Goal: Task Accomplishment & Management: Manage account settings

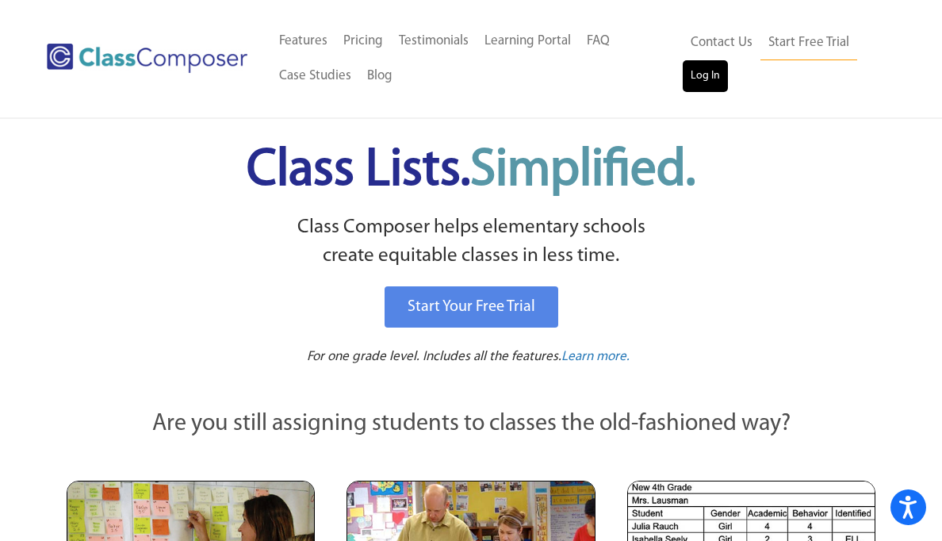
click at [707, 78] on link "Log In" at bounding box center [705, 76] width 45 height 32
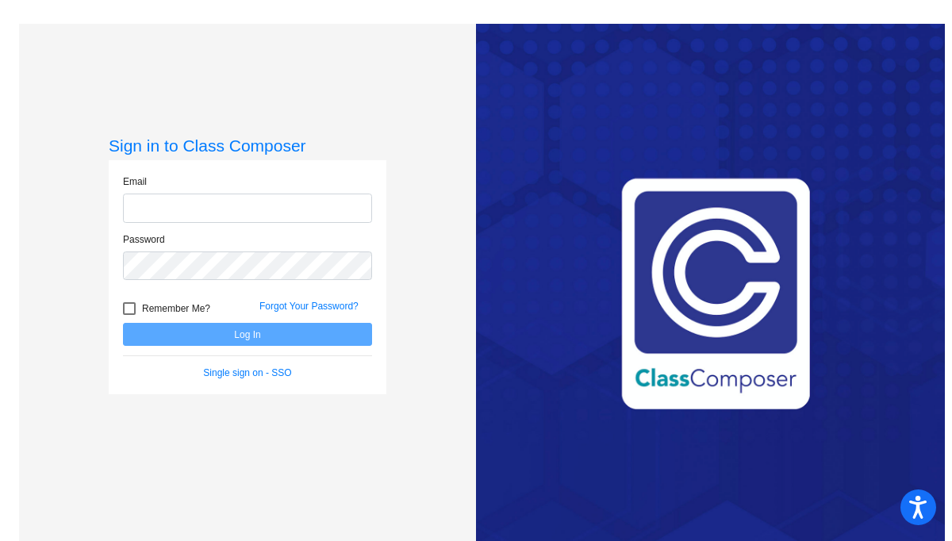
type input "[PERSON_NAME][EMAIL_ADDRESS][PERSON_NAME][DOMAIN_NAME]"
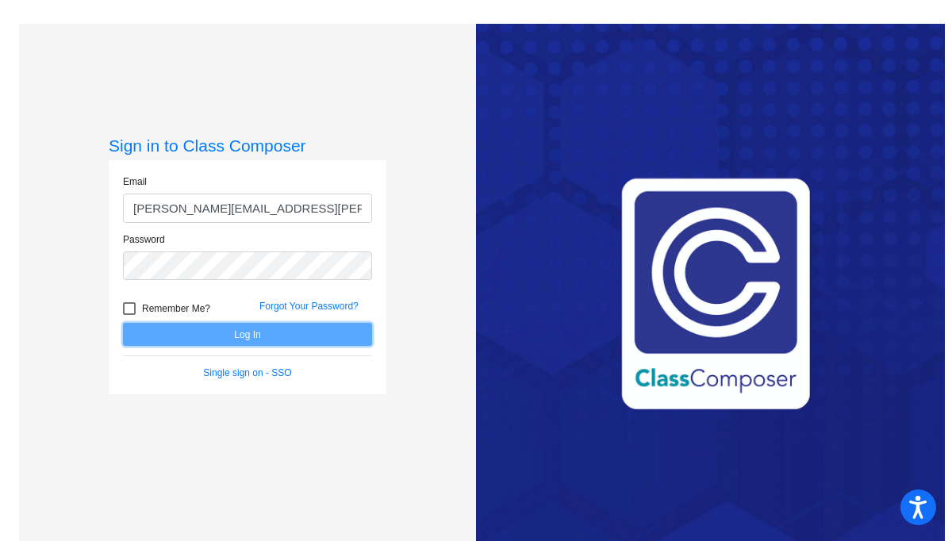
click at [254, 331] on button "Log In" at bounding box center [247, 334] width 249 height 23
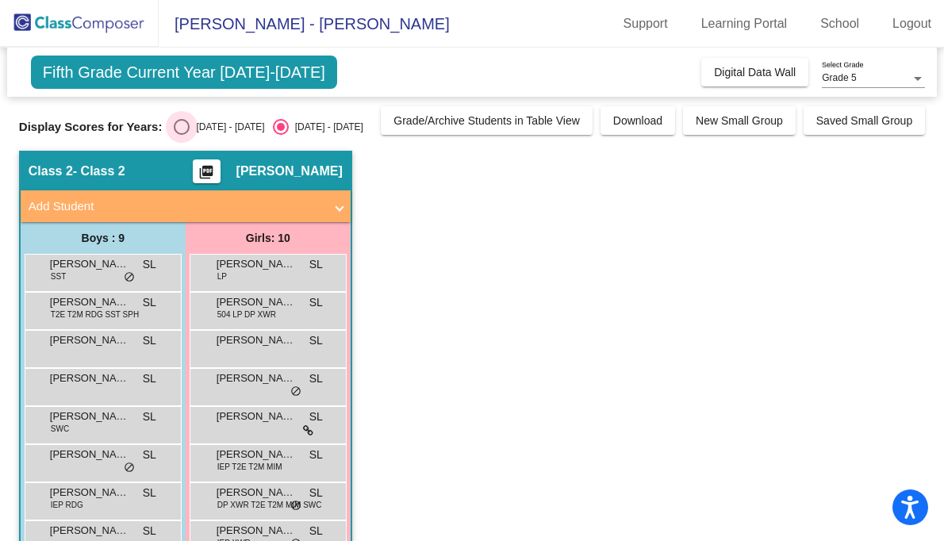
click at [184, 128] on div "Select an option" at bounding box center [182, 127] width 16 height 16
click at [182, 135] on input "[DATE] - [DATE]" at bounding box center [181, 135] width 1 height 1
radio input "true"
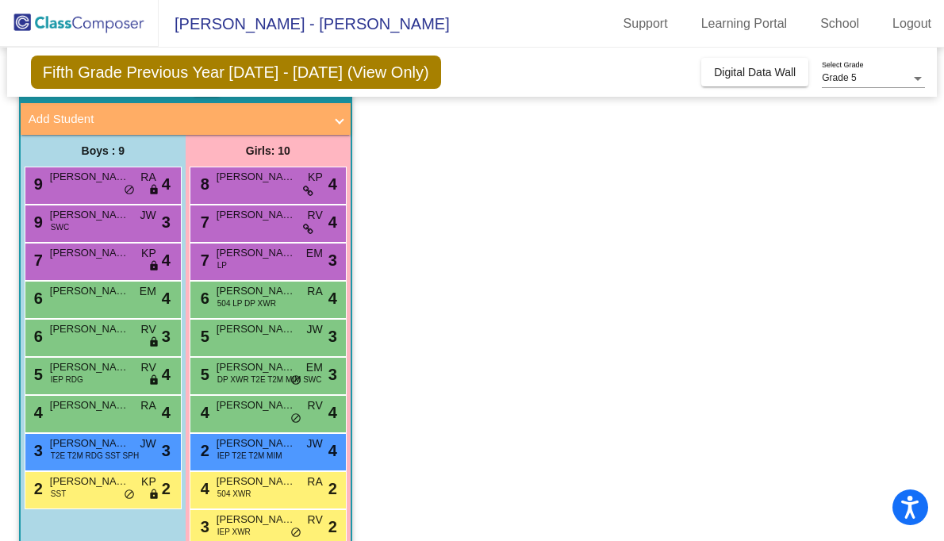
scroll to position [119, 0]
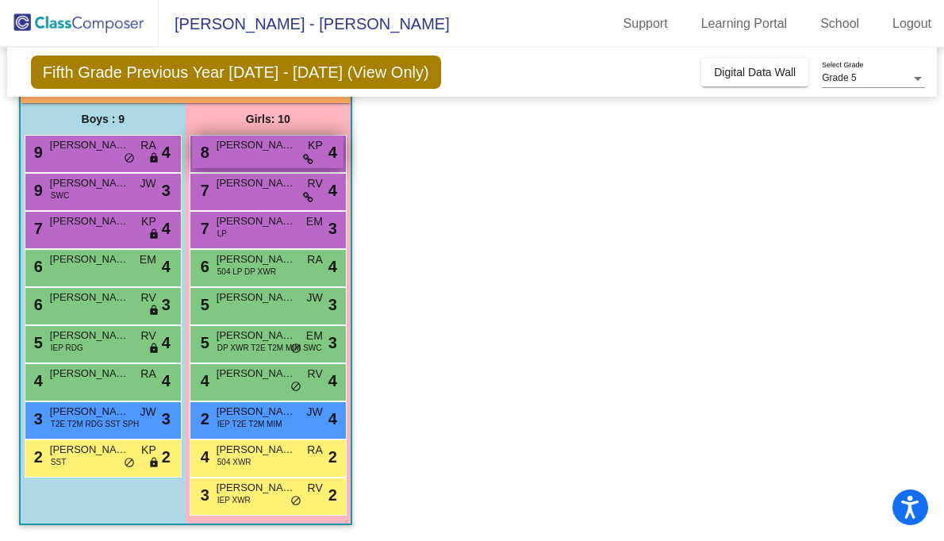
click at [278, 149] on span "[PERSON_NAME]" at bounding box center [256, 145] width 79 height 16
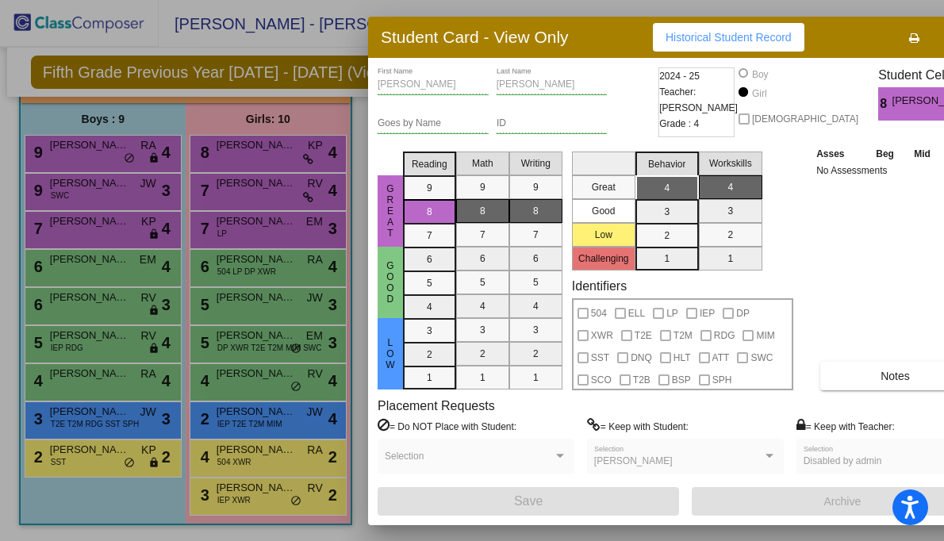
click at [299, 191] on div at bounding box center [472, 270] width 944 height 541
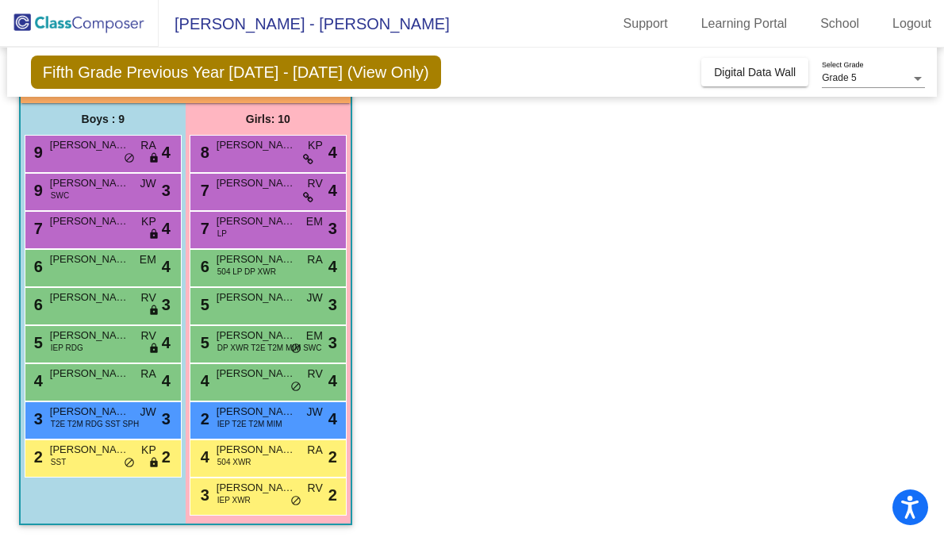
click at [299, 191] on div "7 [PERSON_NAME] RV lock do_not_disturb_alt 4" at bounding box center [267, 190] width 151 height 33
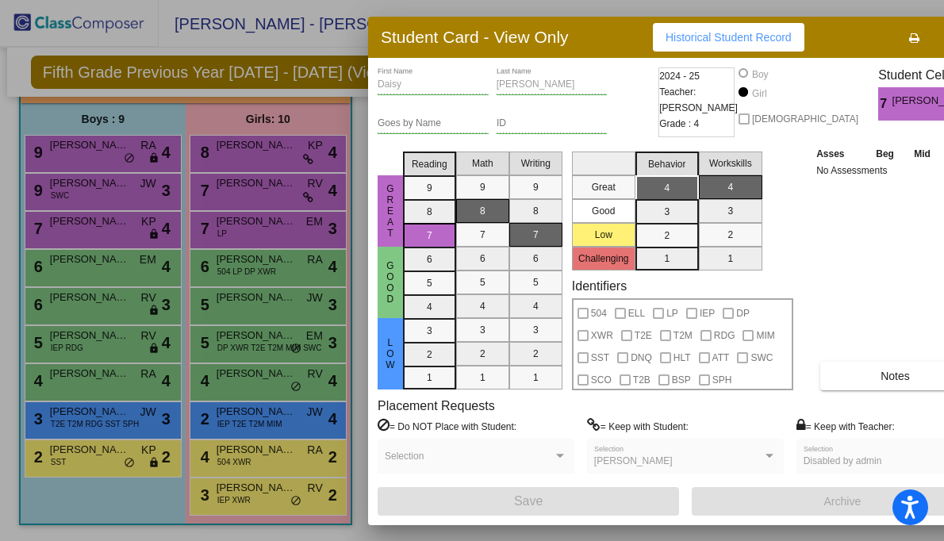
click at [291, 232] on div at bounding box center [472, 270] width 944 height 541
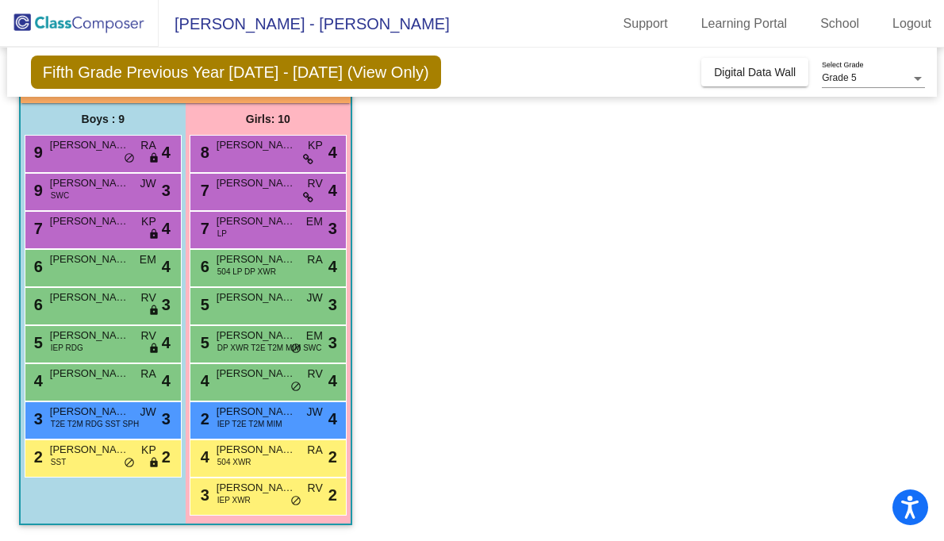
click at [291, 232] on div "7 [PERSON_NAME] LP EM lock do_not_disturb_alt 3" at bounding box center [267, 228] width 151 height 33
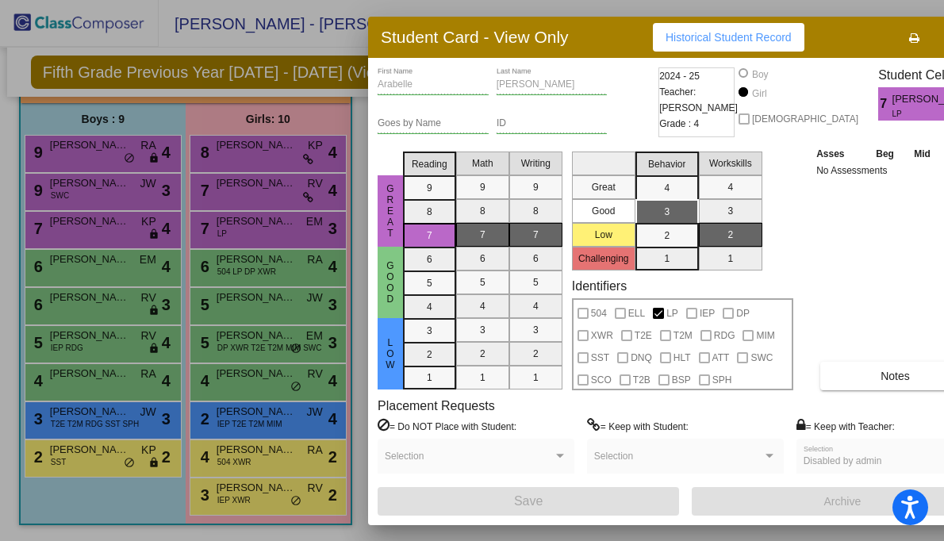
scroll to position [0, 0]
click at [283, 153] on div at bounding box center [472, 270] width 944 height 541
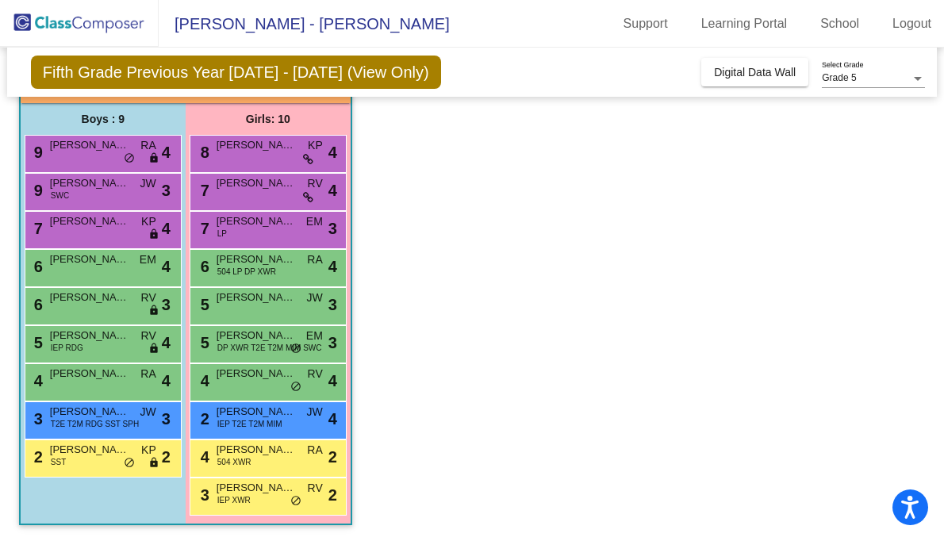
click at [283, 153] on div "8 [PERSON_NAME] KP lock do_not_disturb_alt 4" at bounding box center [267, 152] width 151 height 33
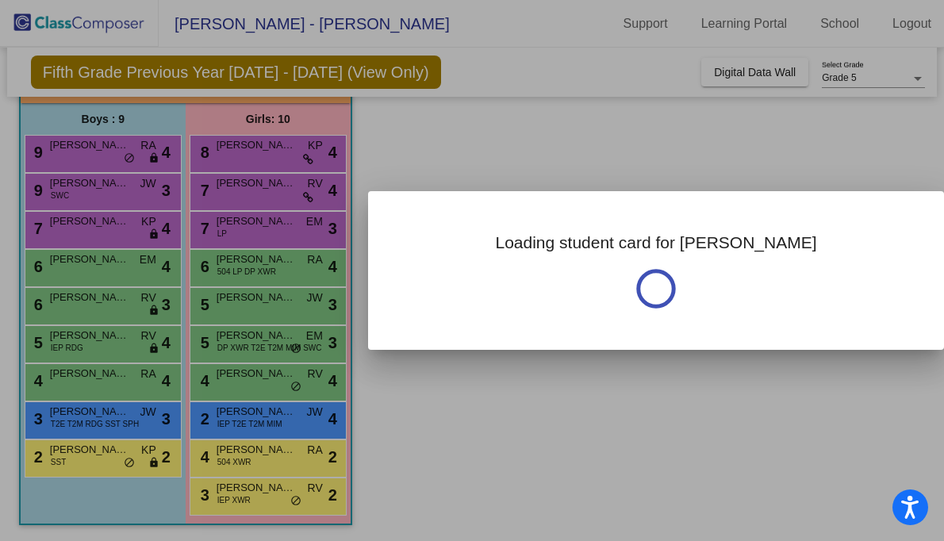
click at [283, 153] on div at bounding box center [472, 270] width 944 height 541
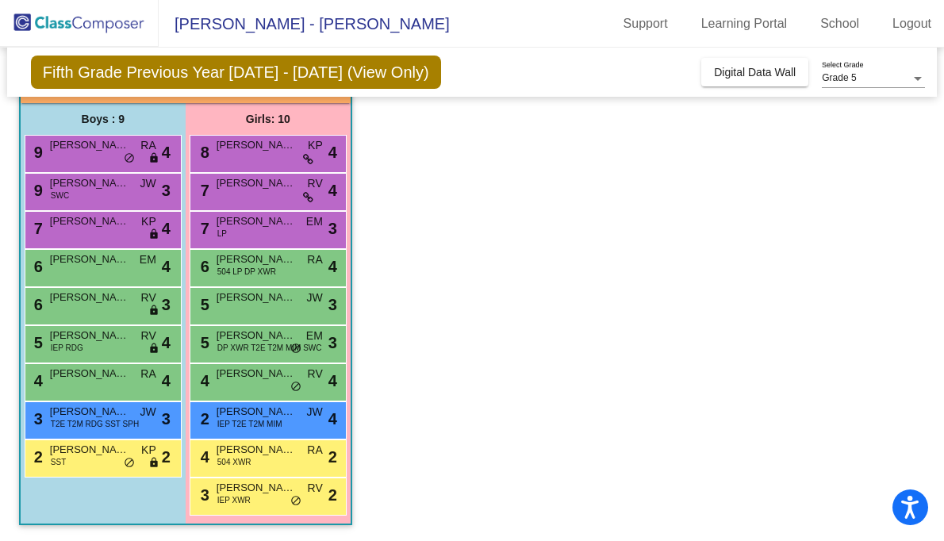
click at [283, 153] on div "8 [PERSON_NAME] KP lock do_not_disturb_alt 4" at bounding box center [267, 152] width 151 height 33
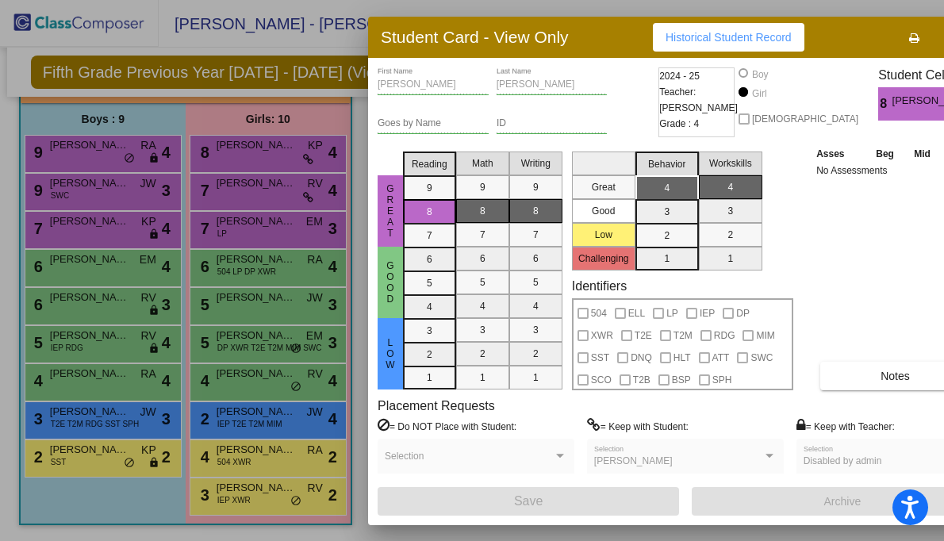
click at [286, 190] on div at bounding box center [472, 270] width 944 height 541
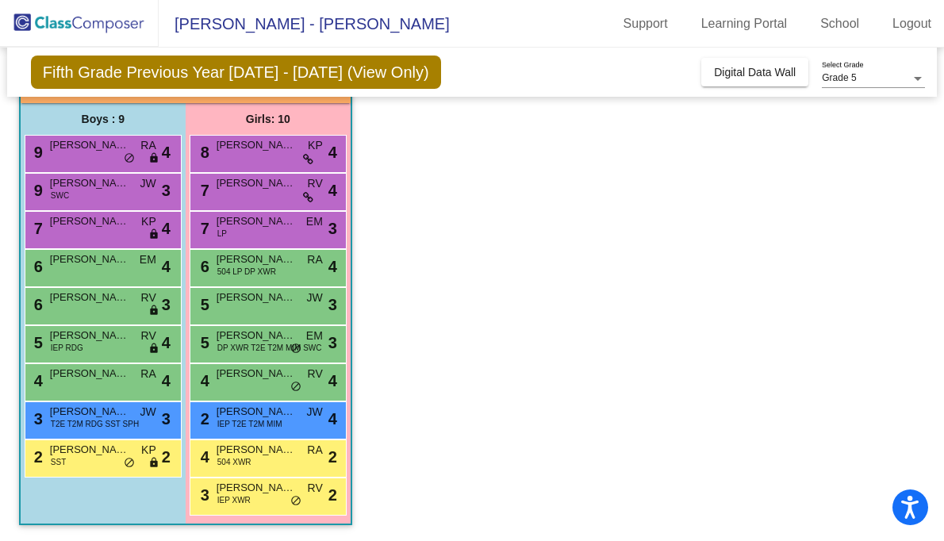
click at [286, 190] on span "[PERSON_NAME]" at bounding box center [256, 183] width 79 height 16
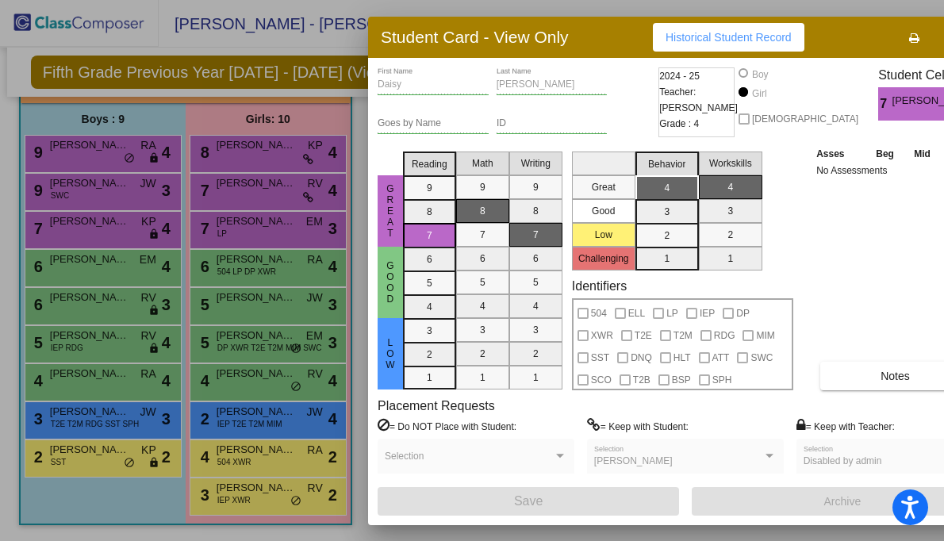
click at [275, 263] on div at bounding box center [472, 270] width 944 height 541
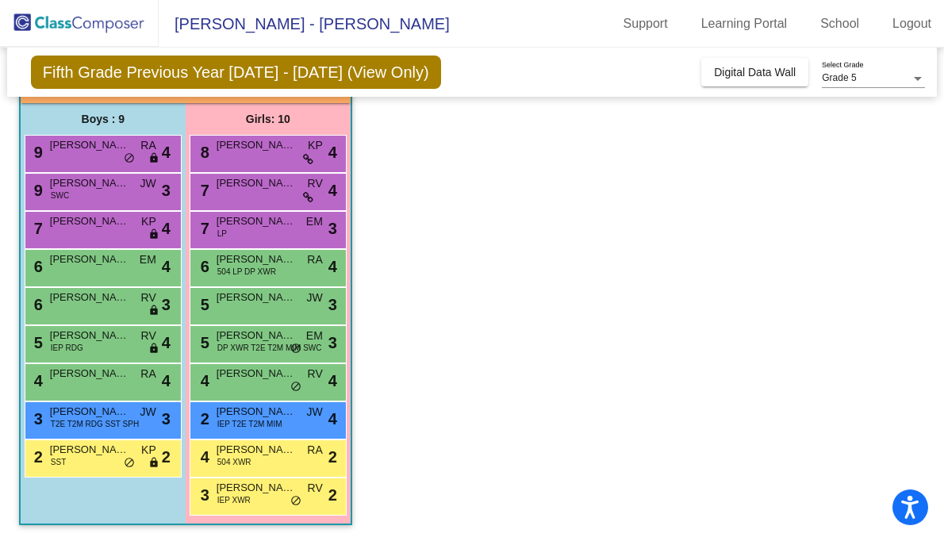
click at [275, 263] on span "[PERSON_NAME]" at bounding box center [256, 259] width 79 height 16
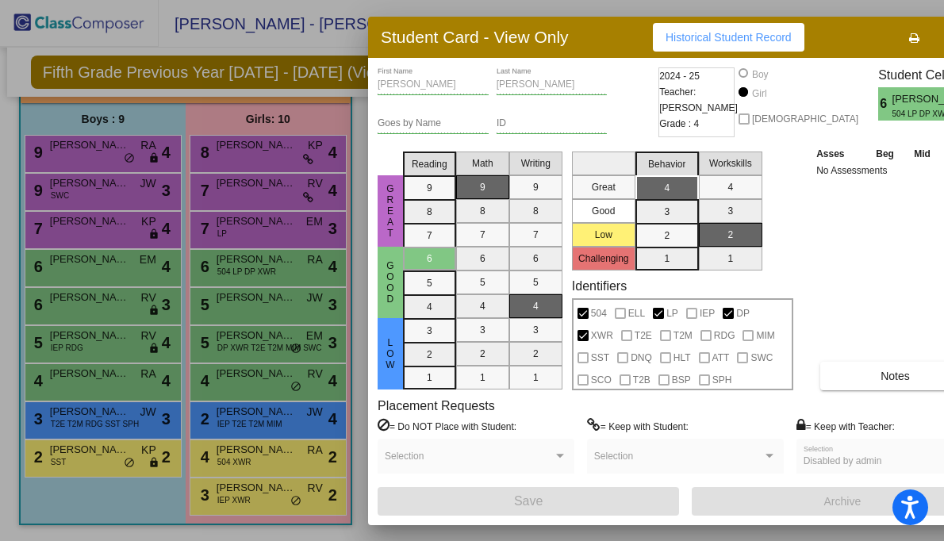
click at [274, 301] on div at bounding box center [472, 270] width 944 height 541
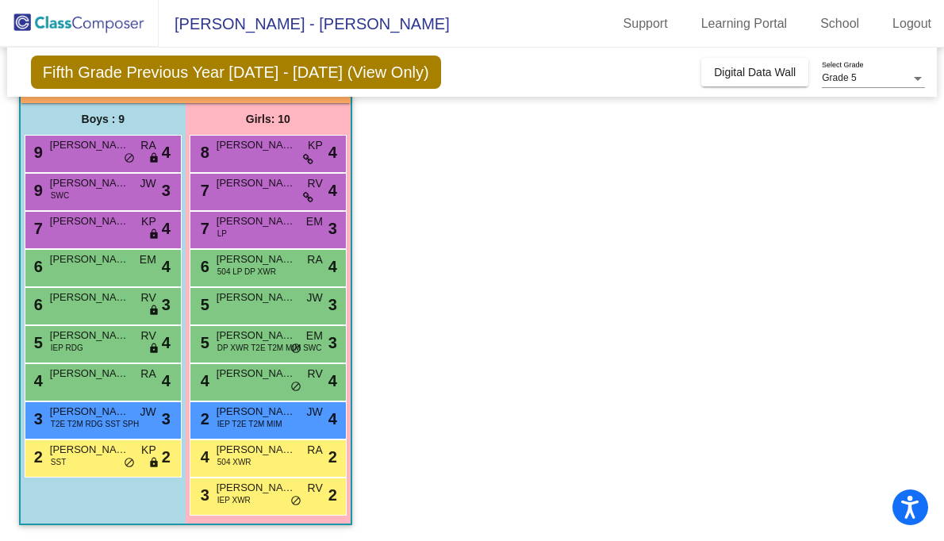
click at [274, 301] on span "[PERSON_NAME]" at bounding box center [256, 297] width 79 height 16
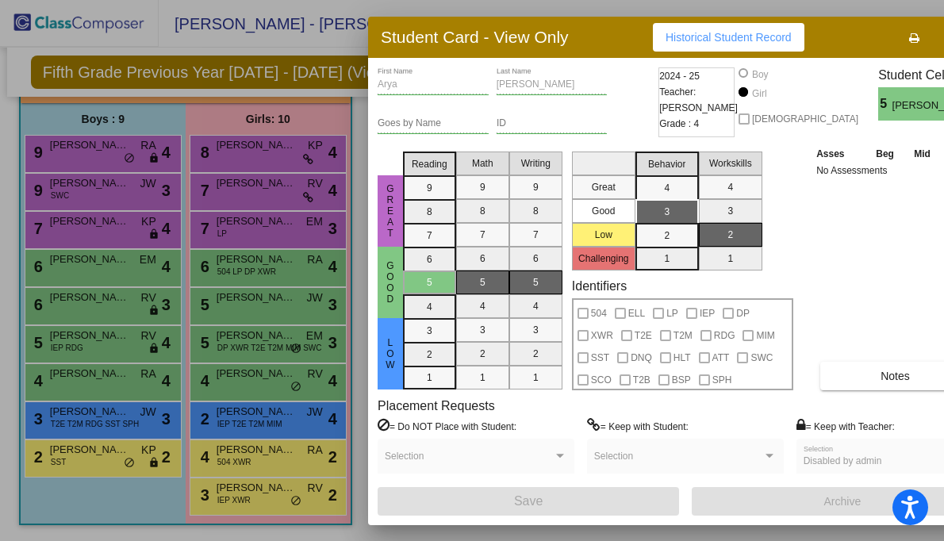
click at [273, 335] on div at bounding box center [472, 270] width 944 height 541
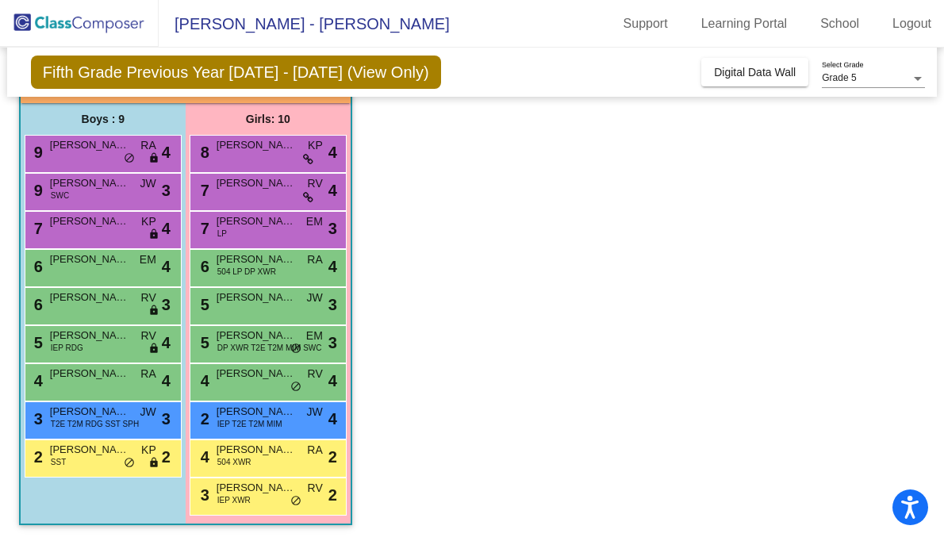
click at [273, 335] on span "[PERSON_NAME]" at bounding box center [256, 336] width 79 height 16
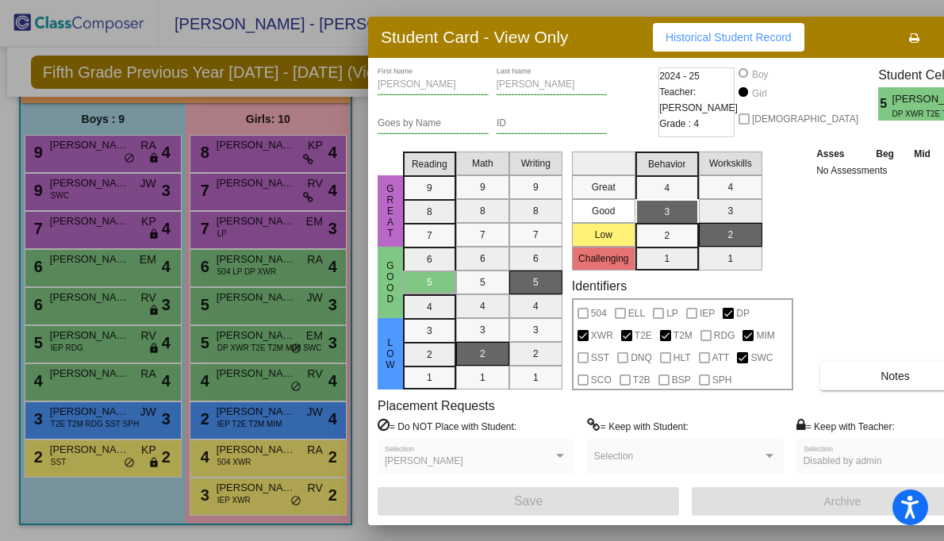
click at [258, 370] on div at bounding box center [472, 270] width 944 height 541
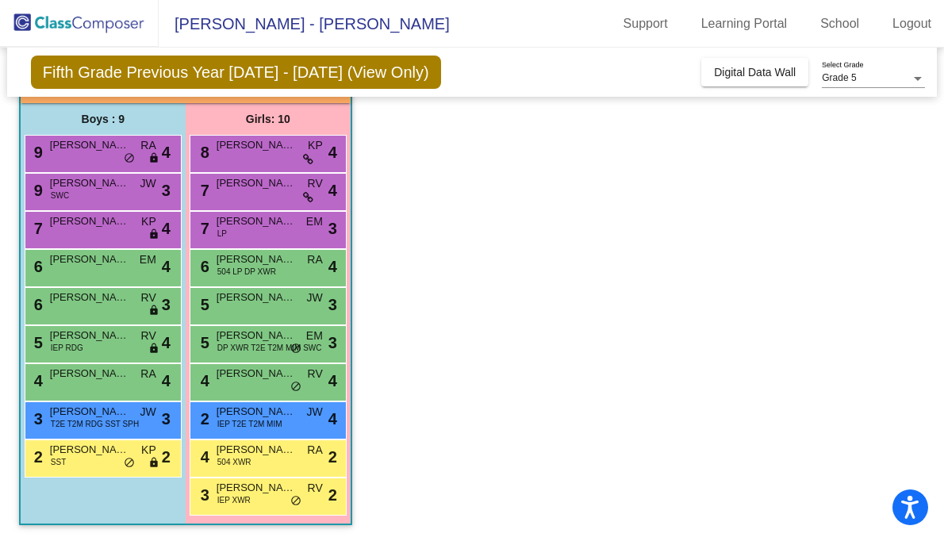
click at [258, 370] on span "[PERSON_NAME]" at bounding box center [256, 374] width 79 height 16
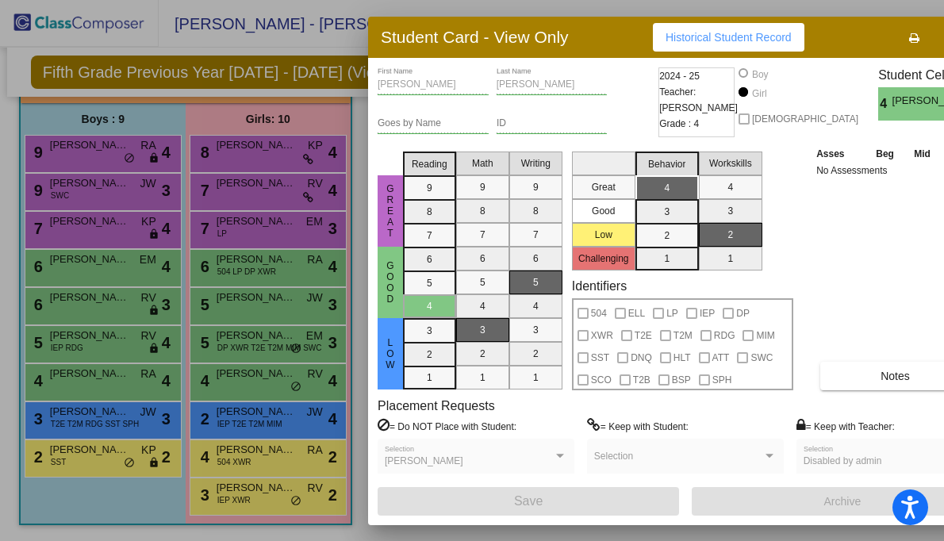
click at [262, 410] on div at bounding box center [472, 270] width 944 height 541
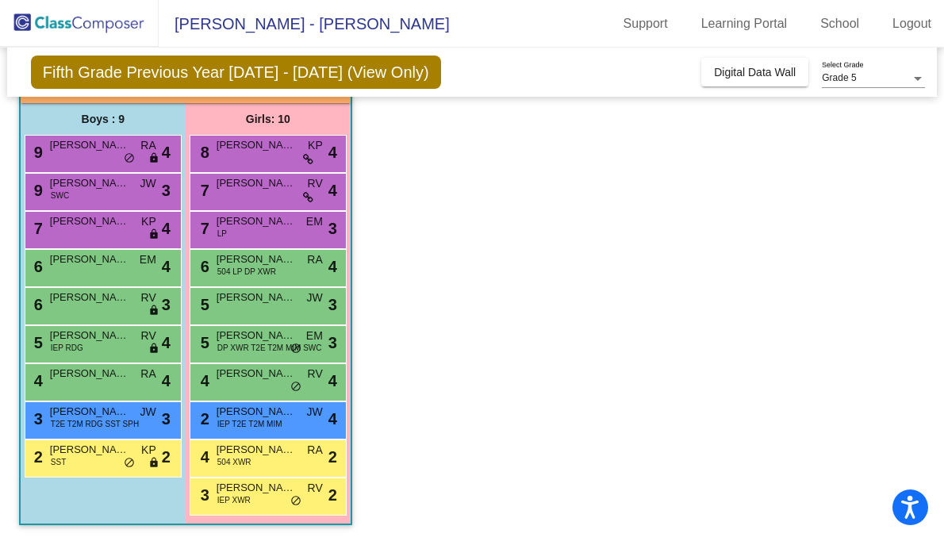
click at [262, 410] on span "[PERSON_NAME]" at bounding box center [256, 412] width 79 height 16
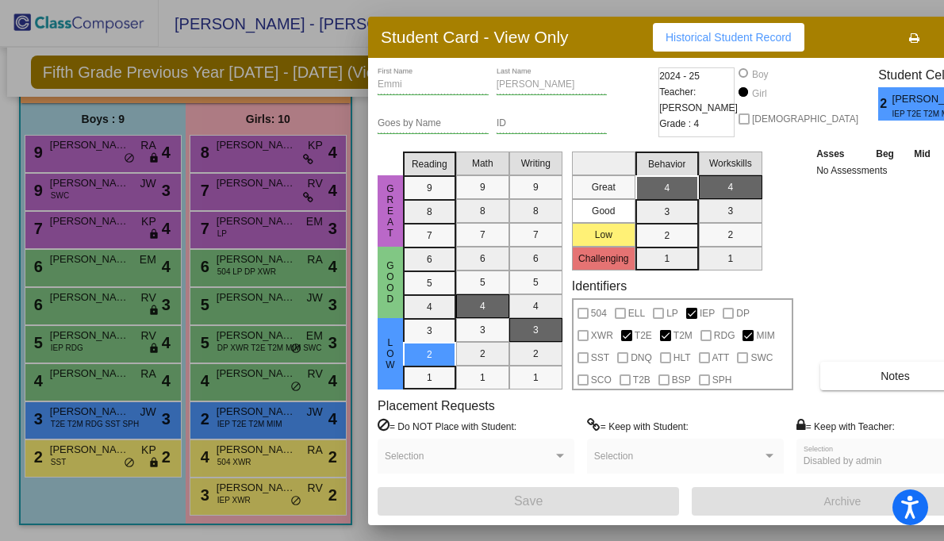
click at [265, 454] on div at bounding box center [472, 270] width 944 height 541
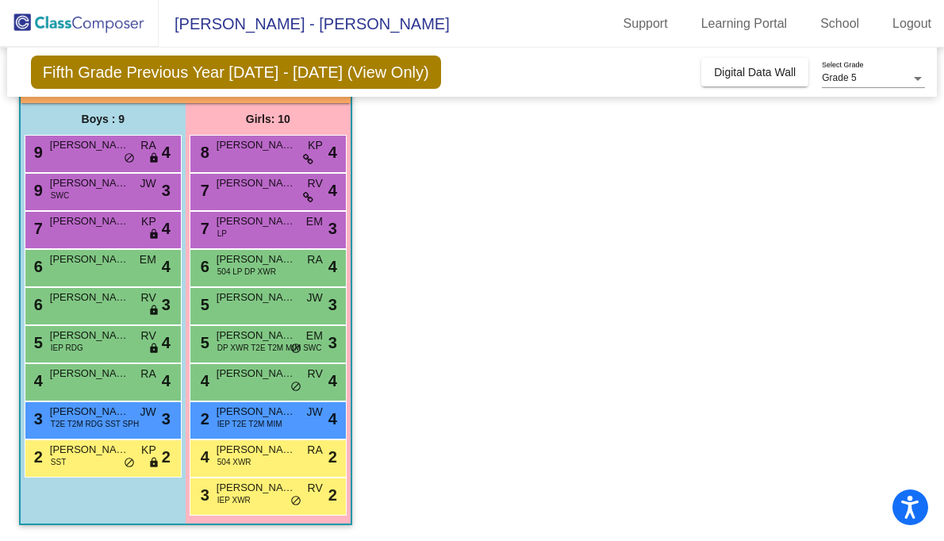
click at [265, 454] on span "[PERSON_NAME] Leisure" at bounding box center [256, 450] width 79 height 16
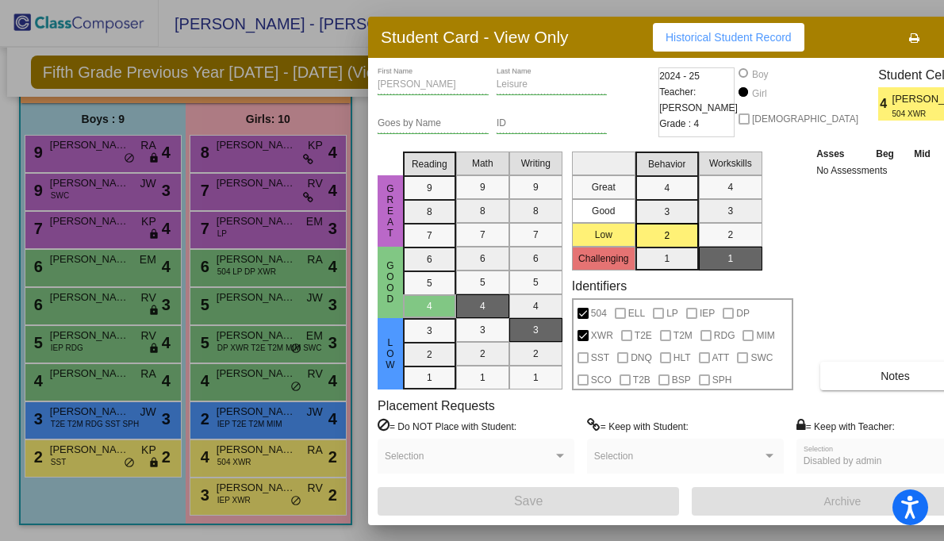
click at [254, 490] on div at bounding box center [472, 270] width 944 height 541
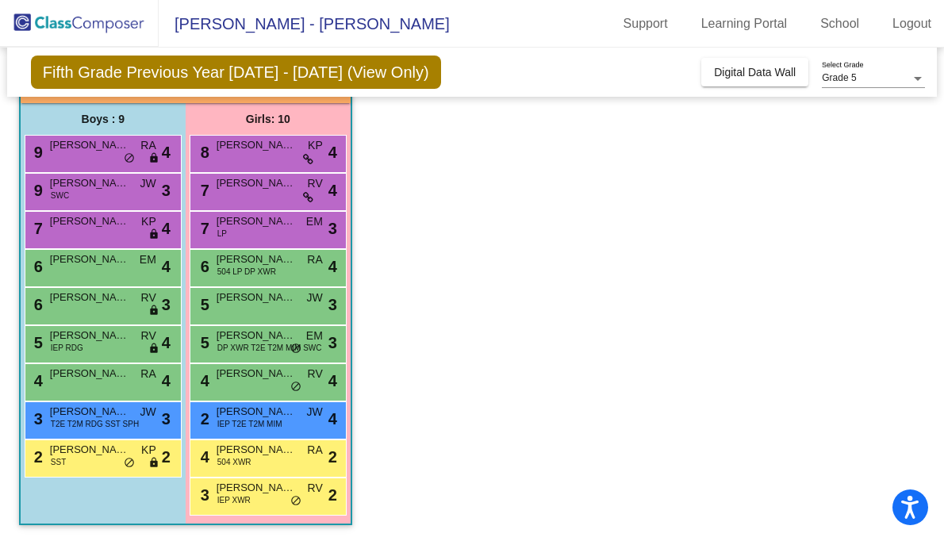
click at [254, 490] on span "[PERSON_NAME]" at bounding box center [256, 488] width 79 height 16
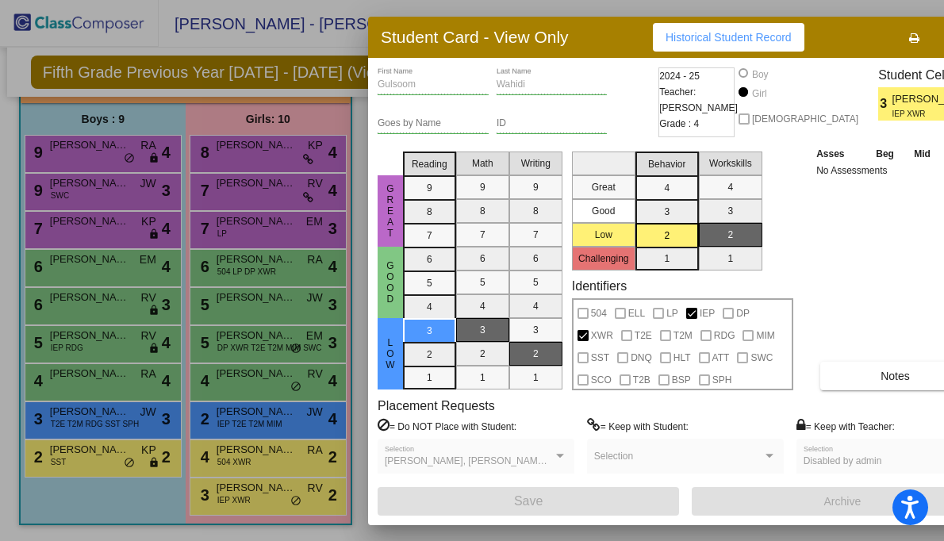
click at [80, 153] on div at bounding box center [472, 270] width 944 height 541
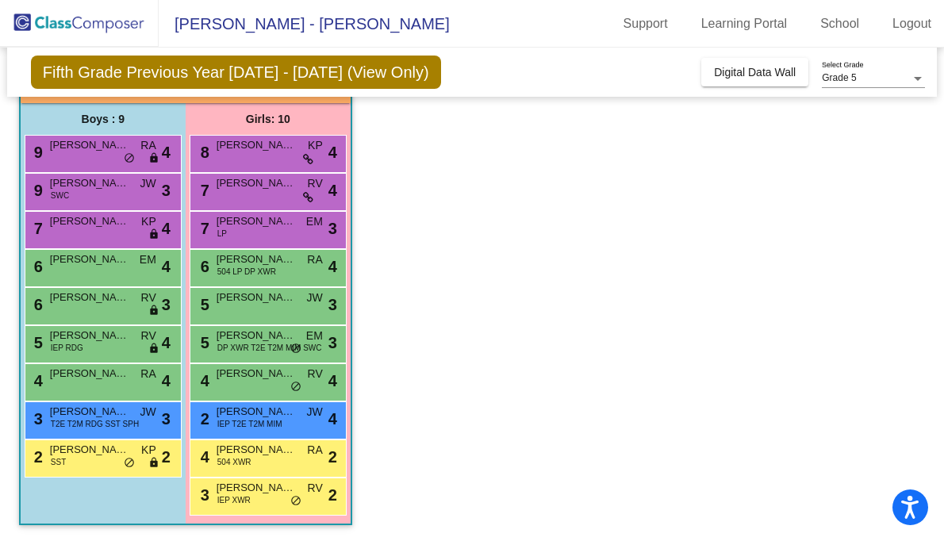
click at [80, 153] on div "9 [PERSON_NAME] [PERSON_NAME] lock do_not_disturb_alt 4" at bounding box center [100, 152] width 151 height 33
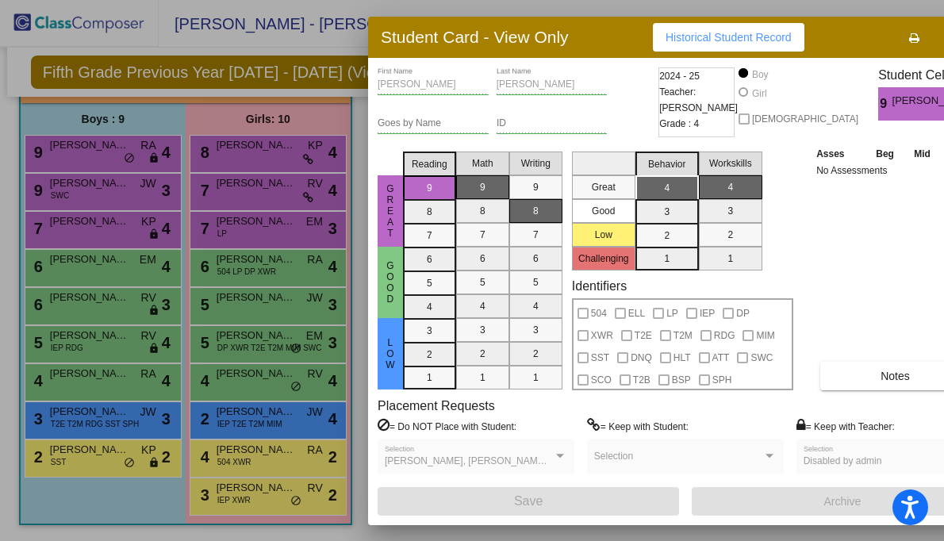
click at [81, 187] on div at bounding box center [472, 270] width 944 height 541
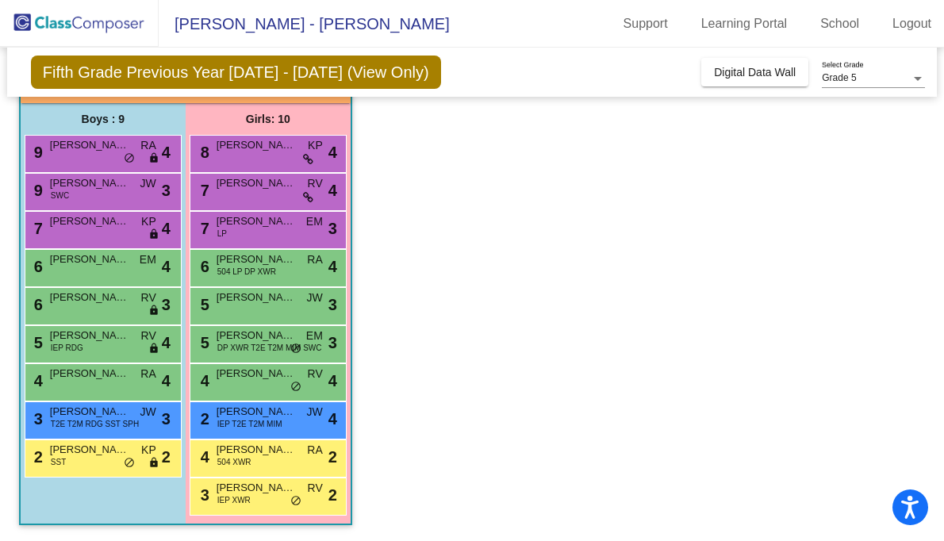
click at [81, 187] on span "[PERSON_NAME]" at bounding box center [89, 183] width 79 height 16
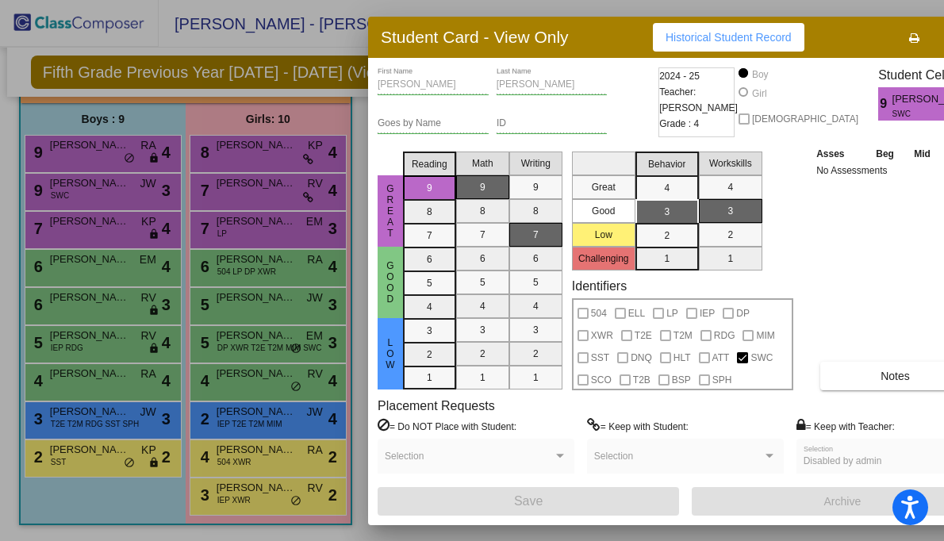
click at [101, 233] on div at bounding box center [472, 270] width 944 height 541
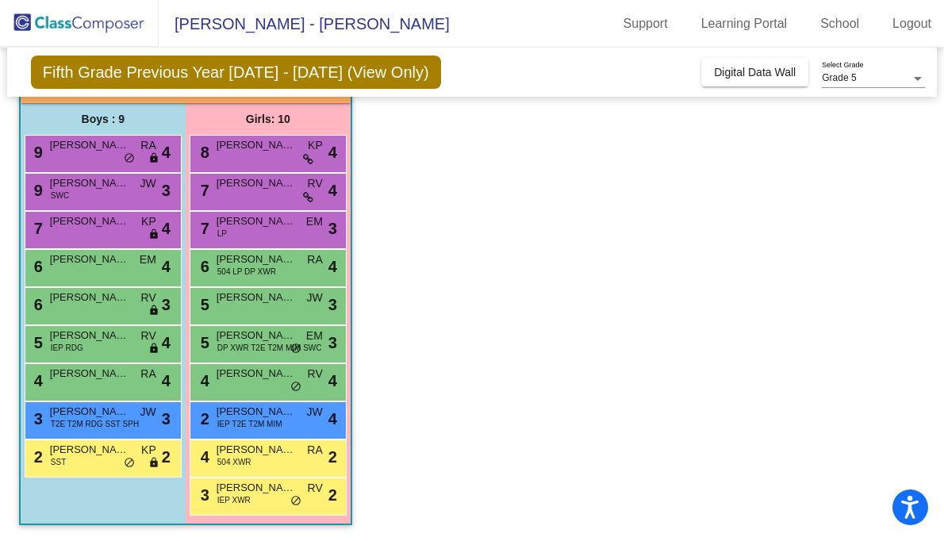
click at [101, 233] on div "7 [PERSON_NAME] KP lock do_not_disturb_alt 4" at bounding box center [100, 228] width 151 height 33
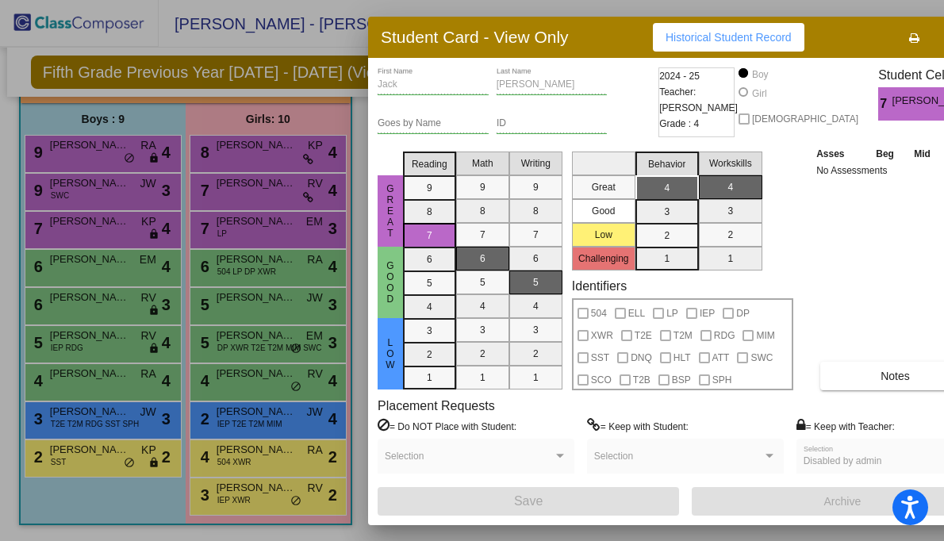
click at [99, 262] on div at bounding box center [472, 270] width 944 height 541
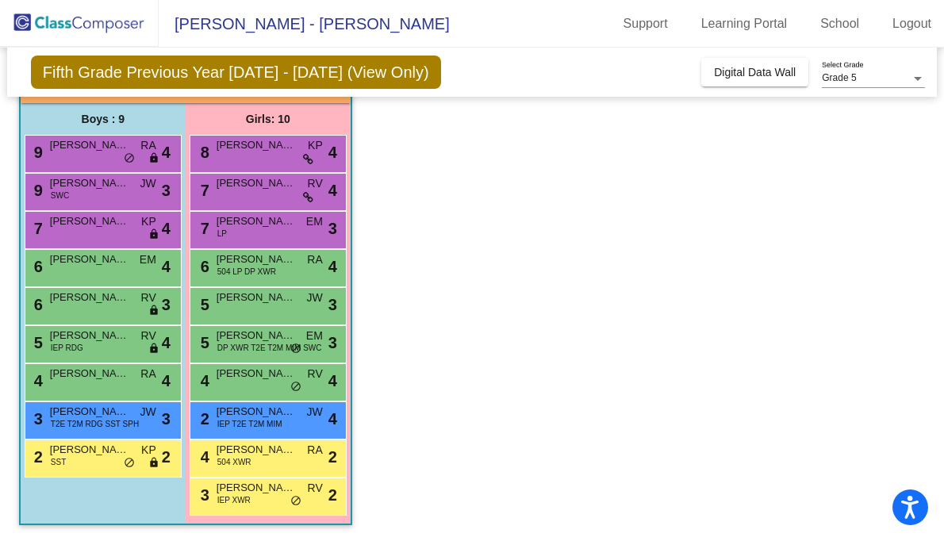
click at [99, 262] on span "[PERSON_NAME]" at bounding box center [89, 259] width 79 height 16
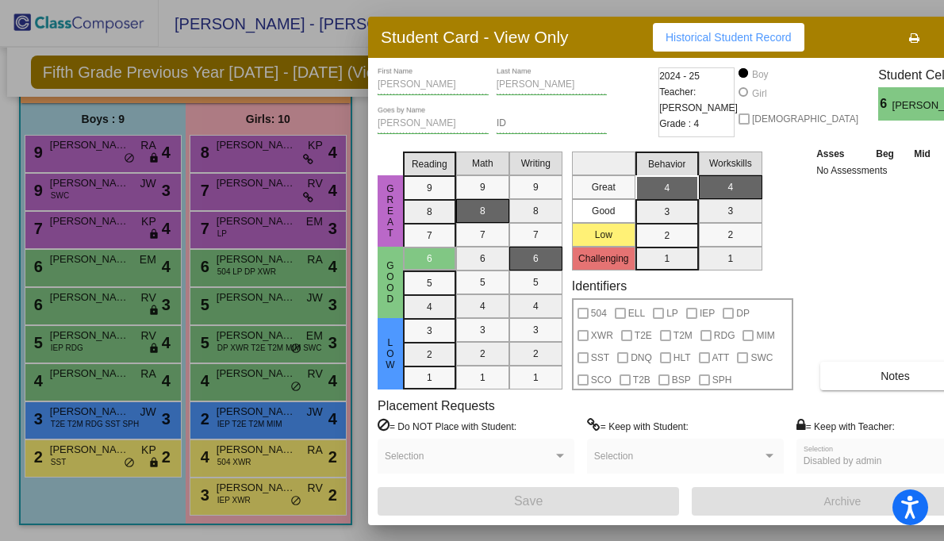
click at [97, 300] on div at bounding box center [472, 270] width 944 height 541
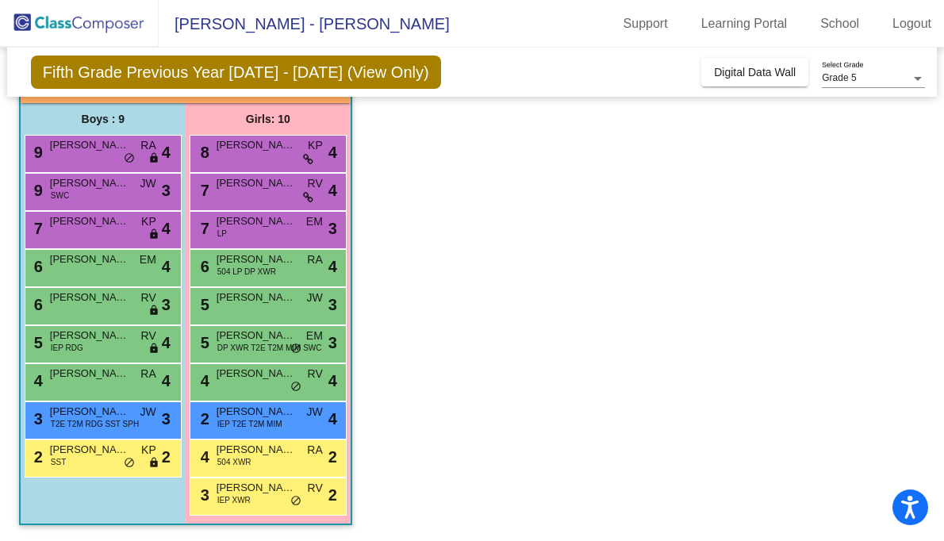
click at [97, 300] on span "[PERSON_NAME]" at bounding box center [89, 297] width 79 height 16
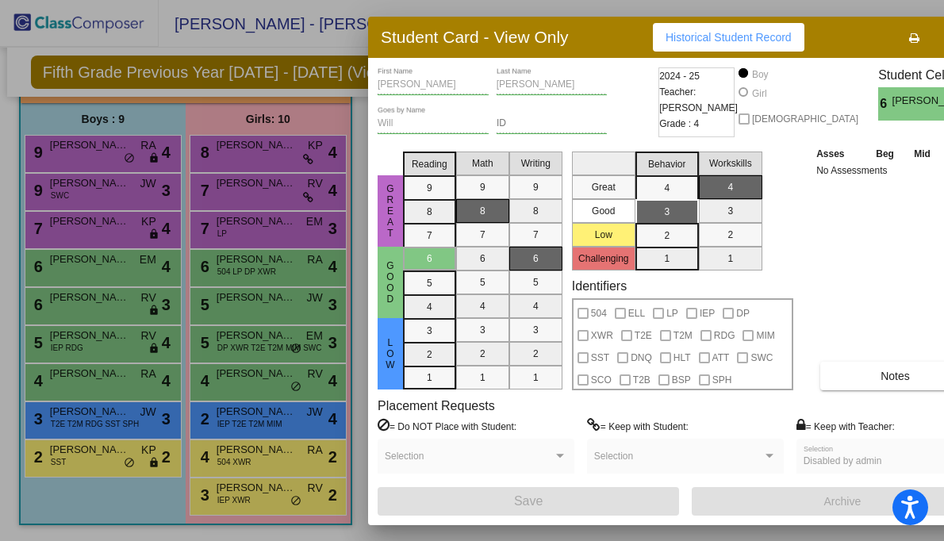
click at [98, 330] on div at bounding box center [472, 270] width 944 height 541
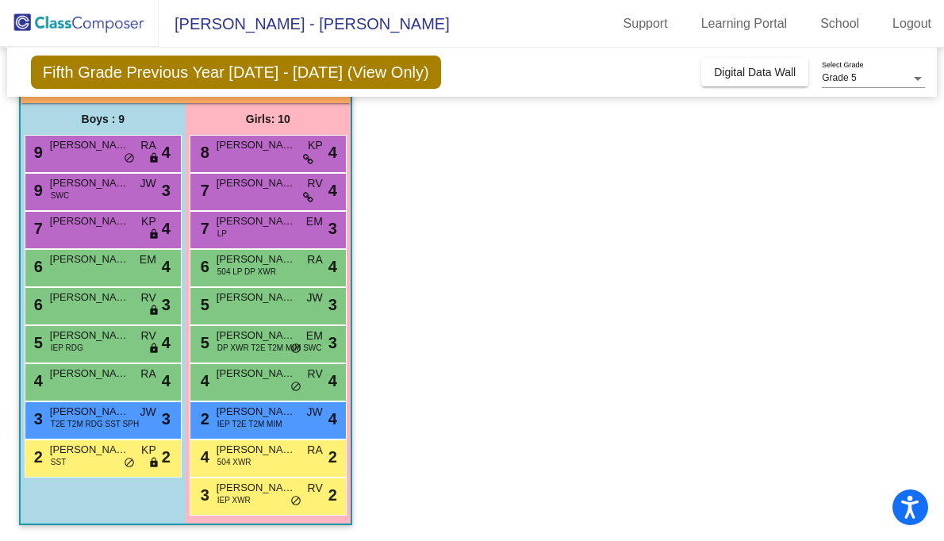
click at [98, 330] on span "[PERSON_NAME]" at bounding box center [89, 336] width 79 height 16
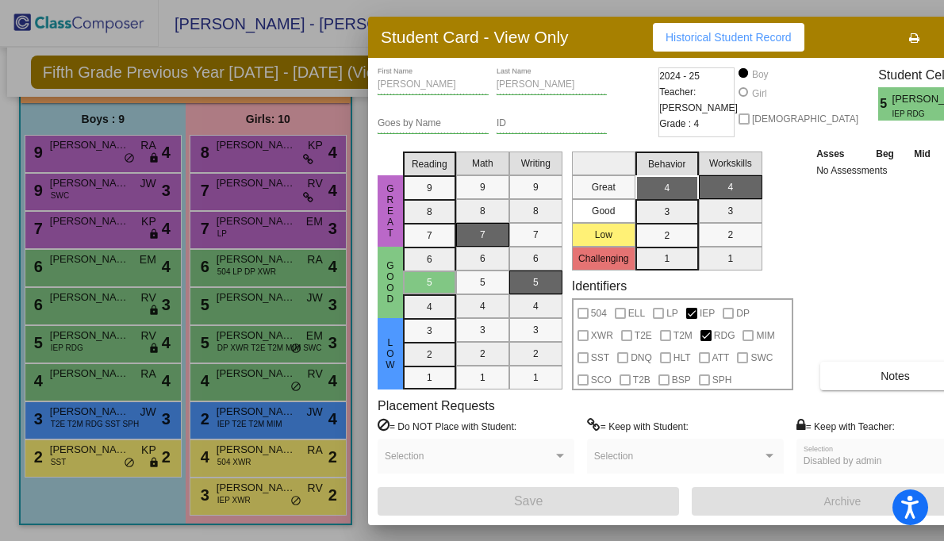
click at [122, 370] on div at bounding box center [472, 270] width 944 height 541
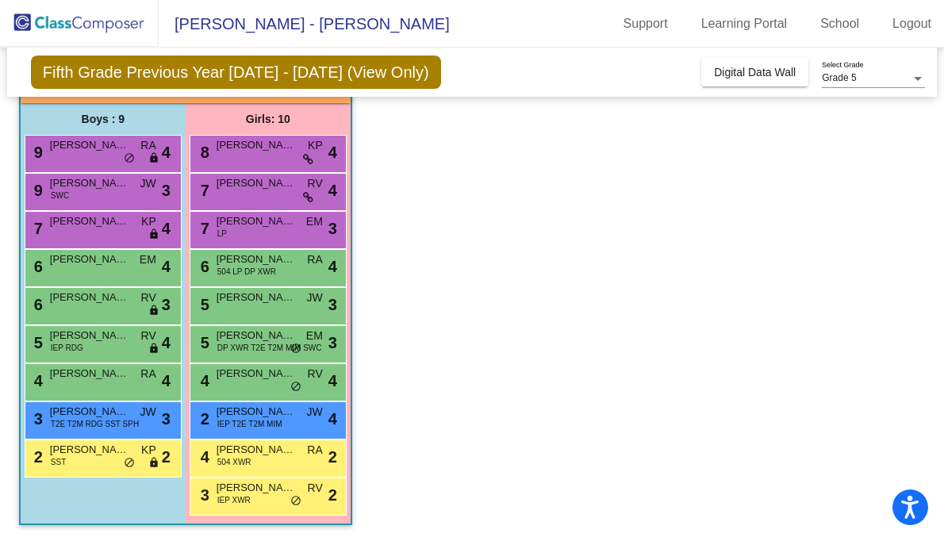
click at [122, 370] on span "[PERSON_NAME]" at bounding box center [89, 374] width 79 height 16
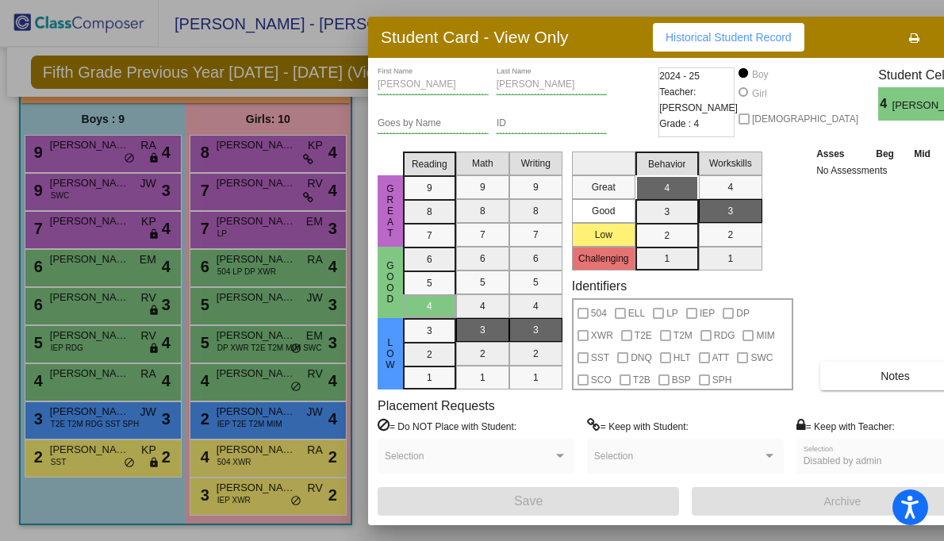
click at [121, 414] on div at bounding box center [472, 270] width 944 height 541
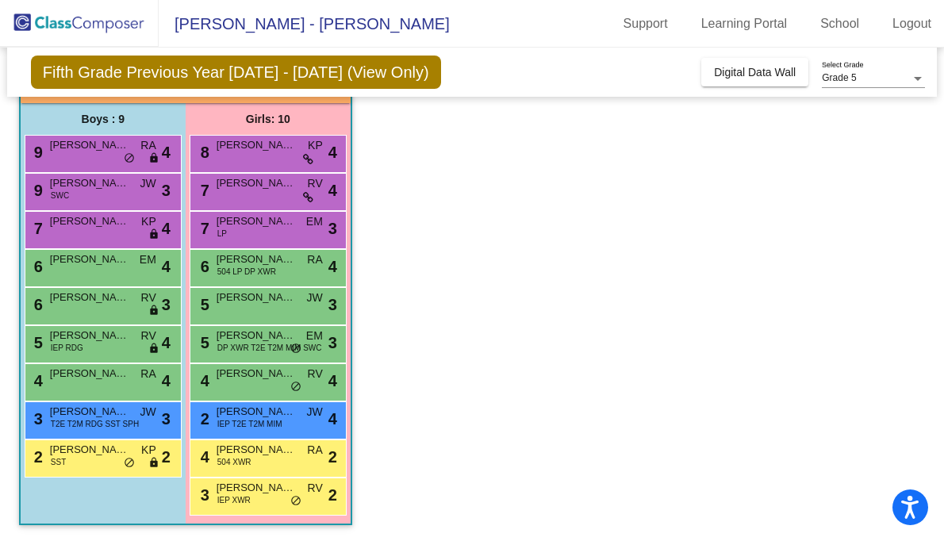
click at [121, 414] on span "[PERSON_NAME] [PERSON_NAME]" at bounding box center [89, 412] width 79 height 16
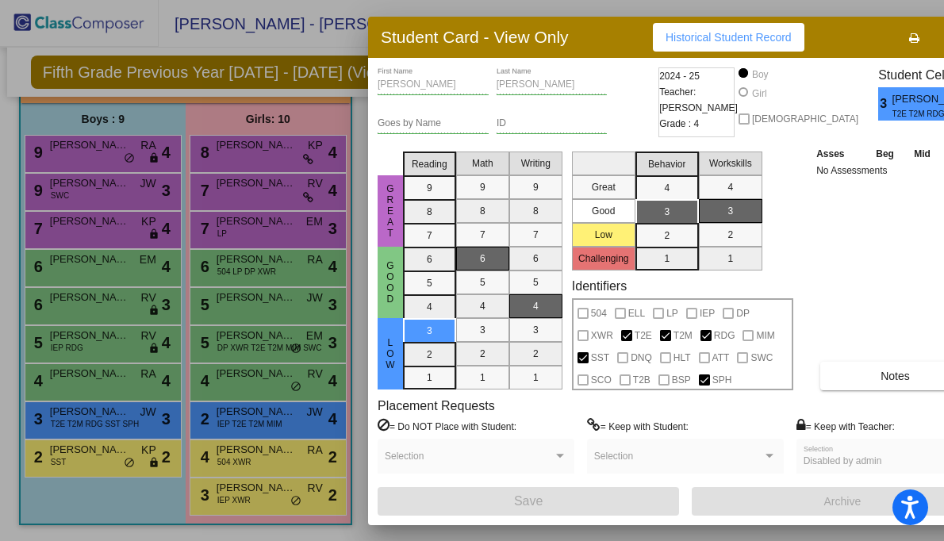
click at [104, 456] on div at bounding box center [472, 270] width 944 height 541
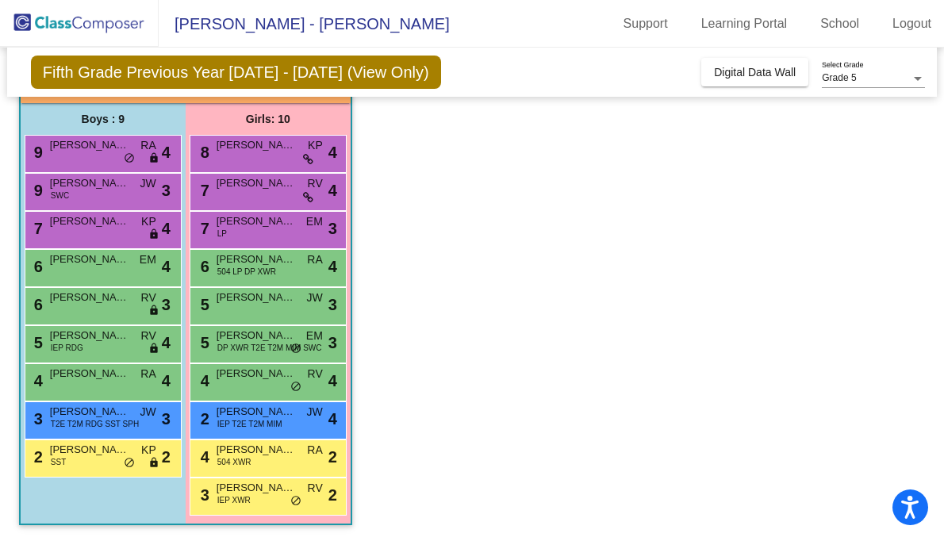
click at [104, 456] on span "[PERSON_NAME] [PERSON_NAME]" at bounding box center [89, 450] width 79 height 16
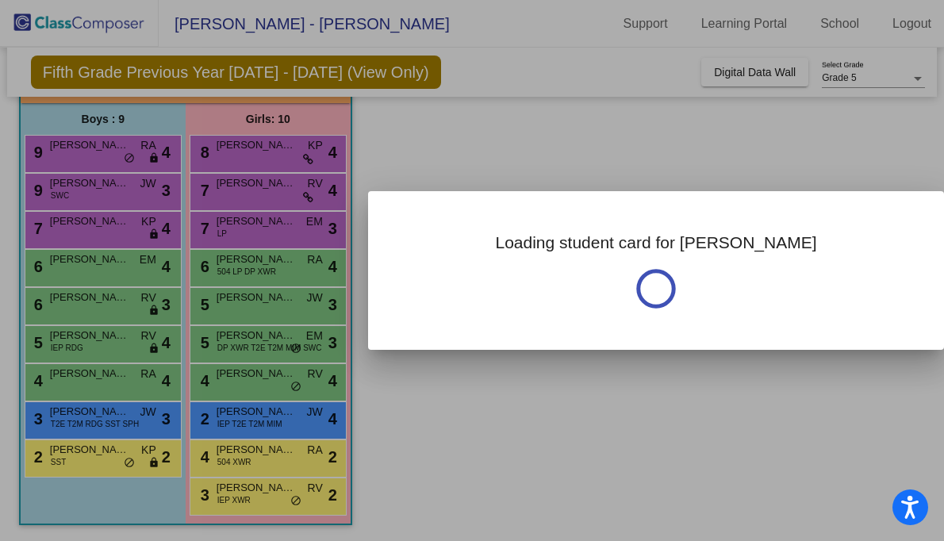
click at [104, 456] on div at bounding box center [472, 270] width 944 height 541
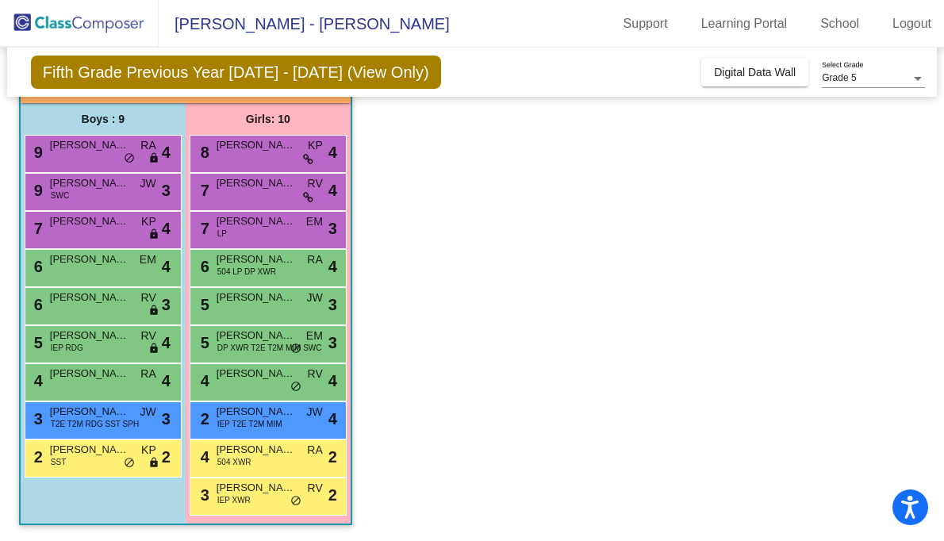
click at [104, 456] on span "[PERSON_NAME] [PERSON_NAME]" at bounding box center [89, 450] width 79 height 16
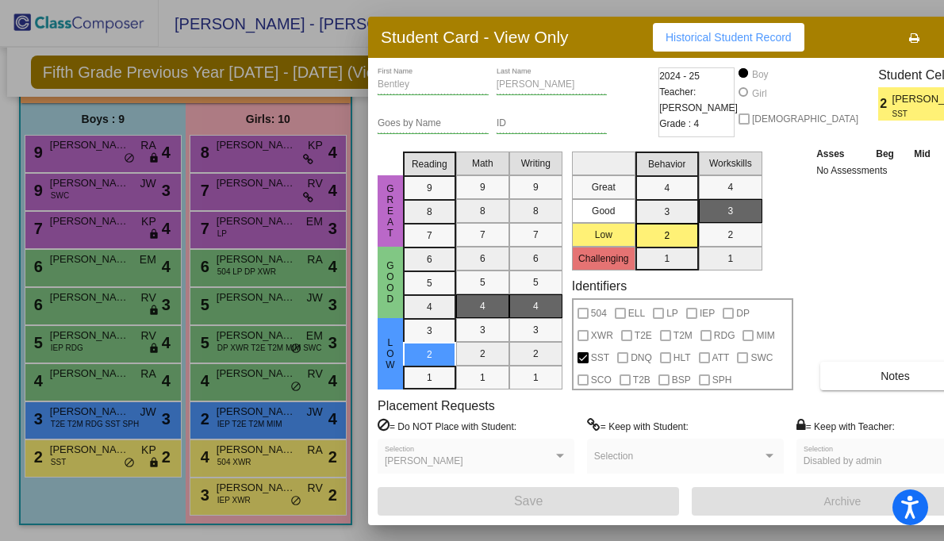
click at [331, 23] on div at bounding box center [472, 270] width 944 height 541
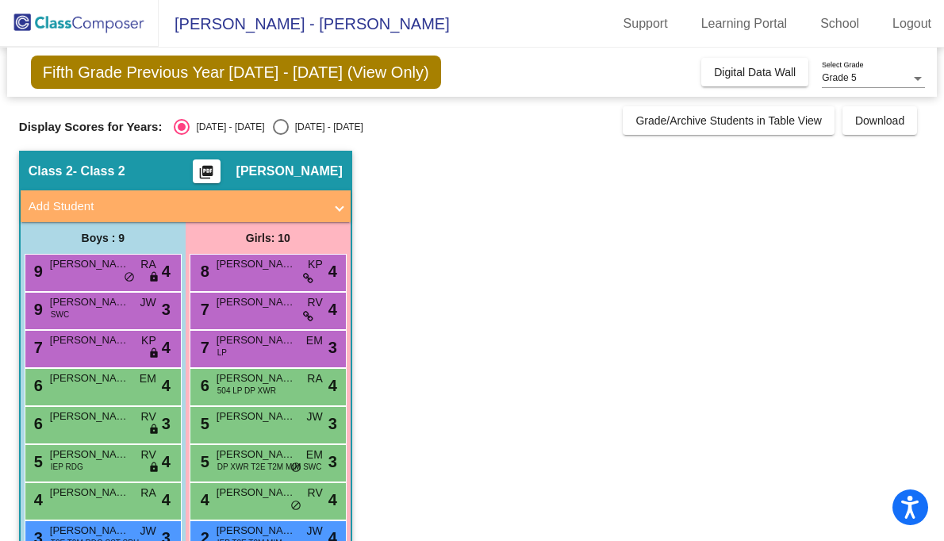
click at [273, 129] on div "Select an option" at bounding box center [281, 127] width 16 height 16
click at [280, 135] on input "[DATE] - [DATE]" at bounding box center [280, 135] width 1 height 1
radio input "true"
